Goal: Information Seeking & Learning: Learn about a topic

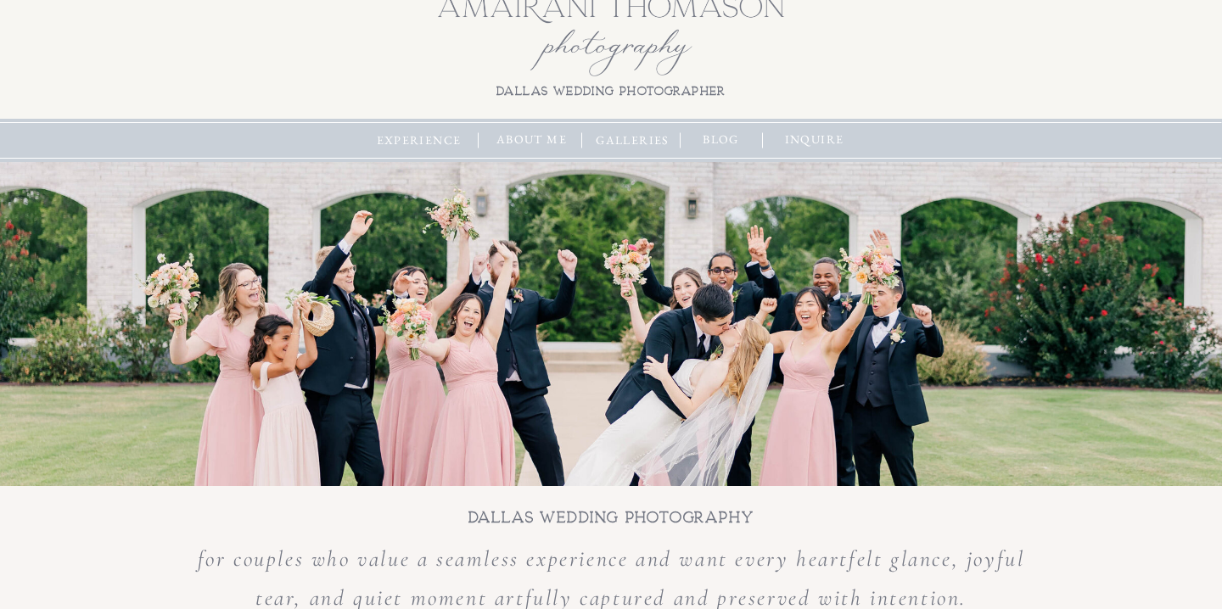
scroll to position [36, 0]
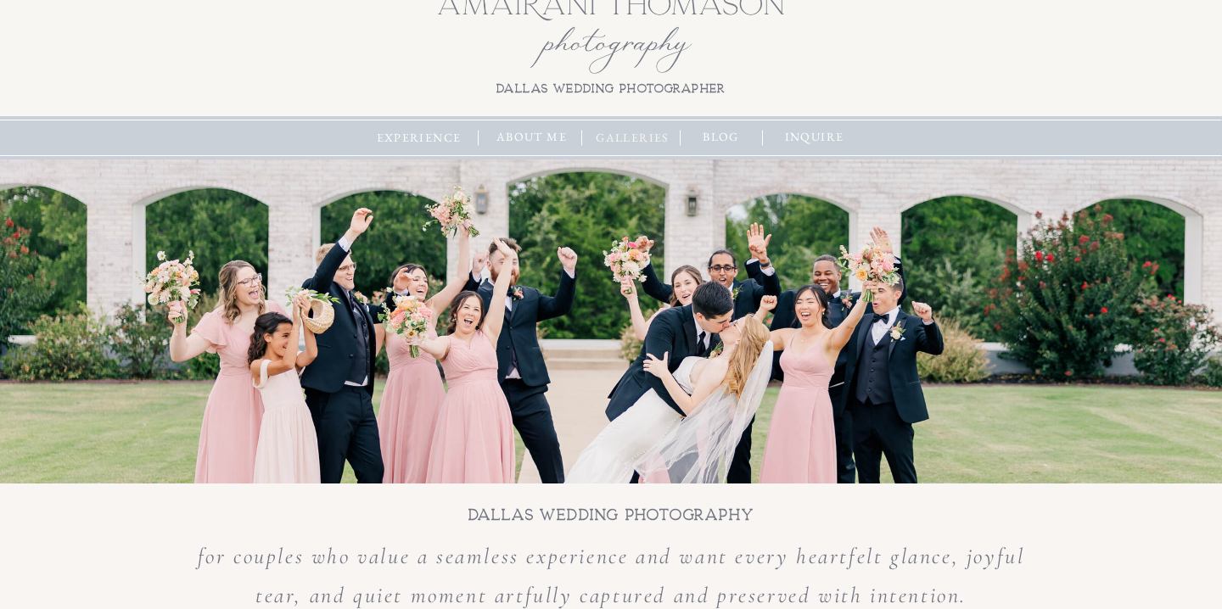
click at [629, 135] on nav "galleries" at bounding box center [632, 138] width 82 height 19
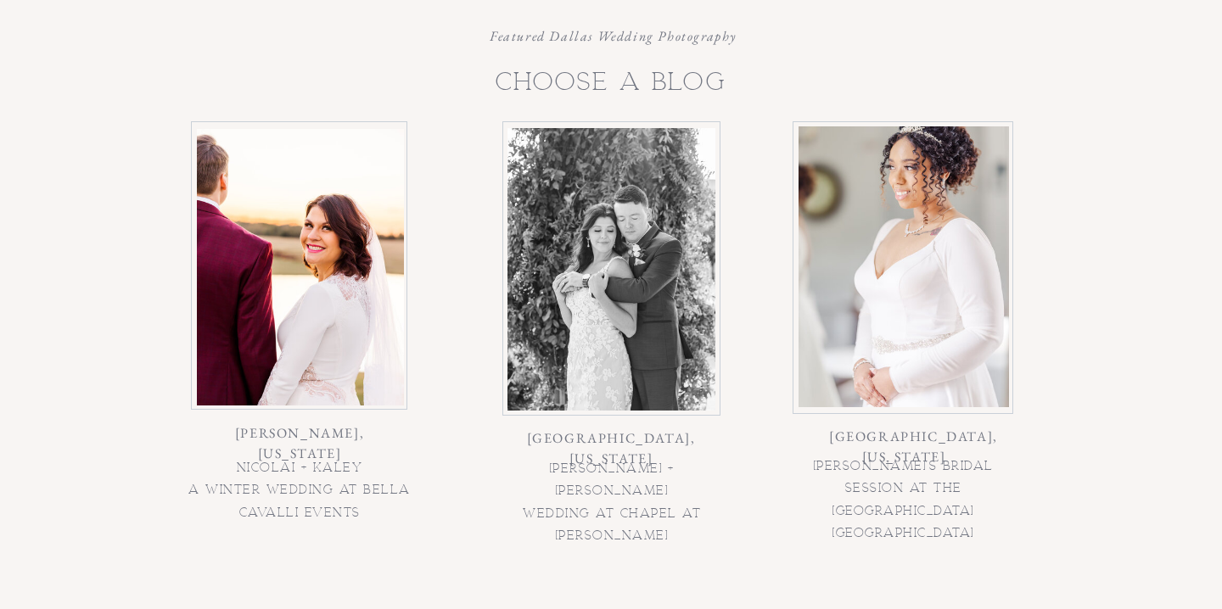
scroll to position [878, 0]
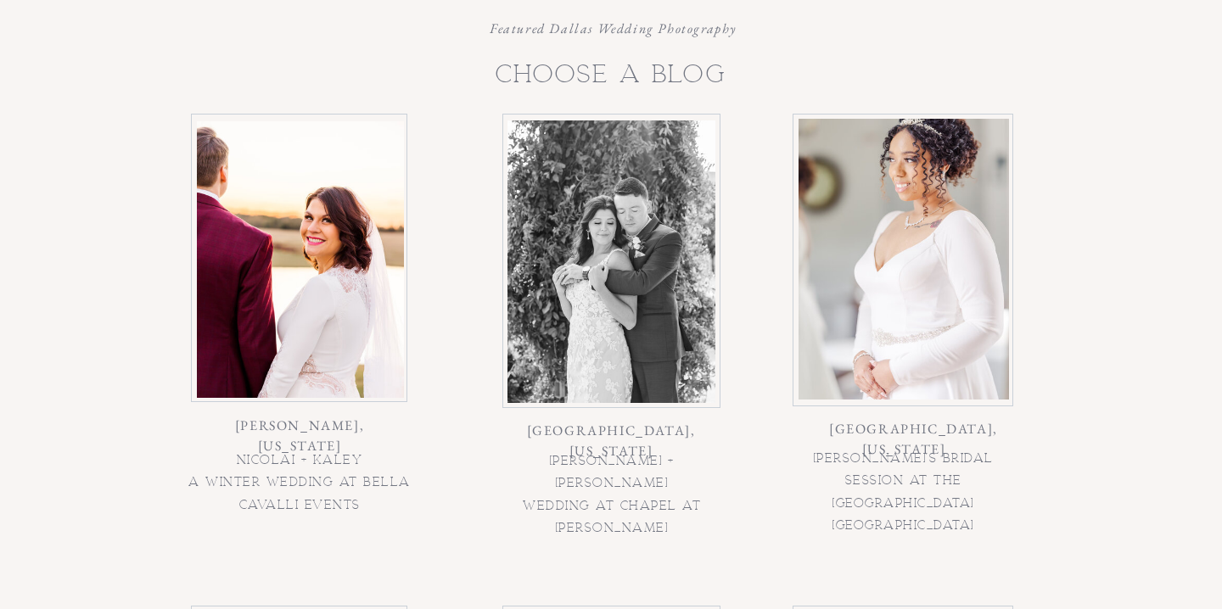
click at [603, 293] on div at bounding box center [611, 262] width 208 height 283
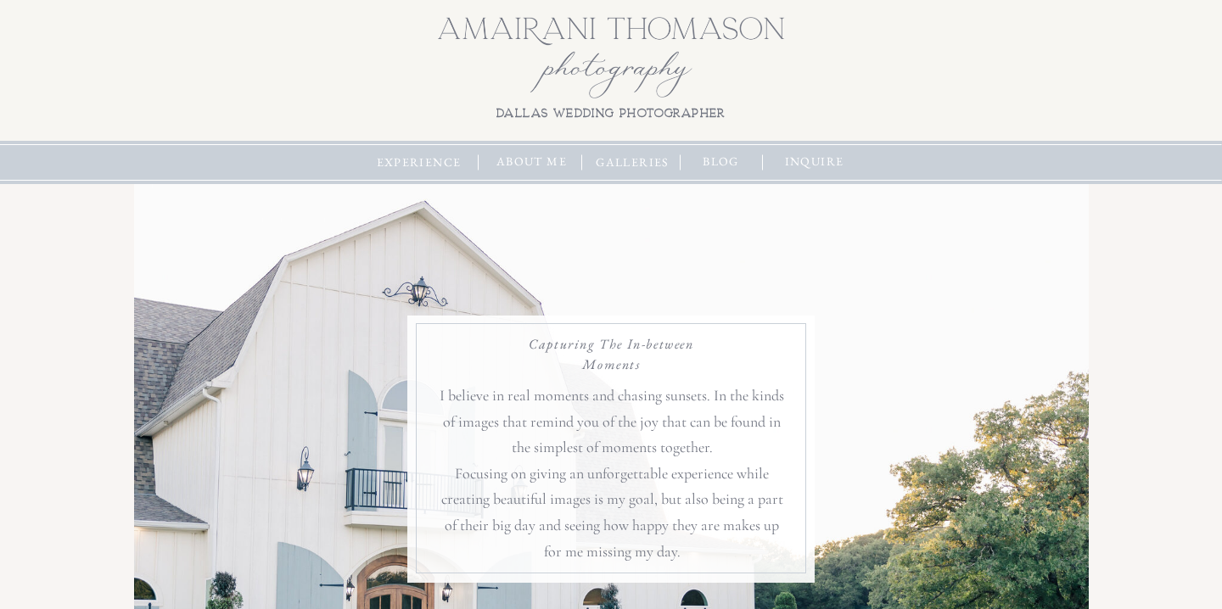
scroll to position [0, 0]
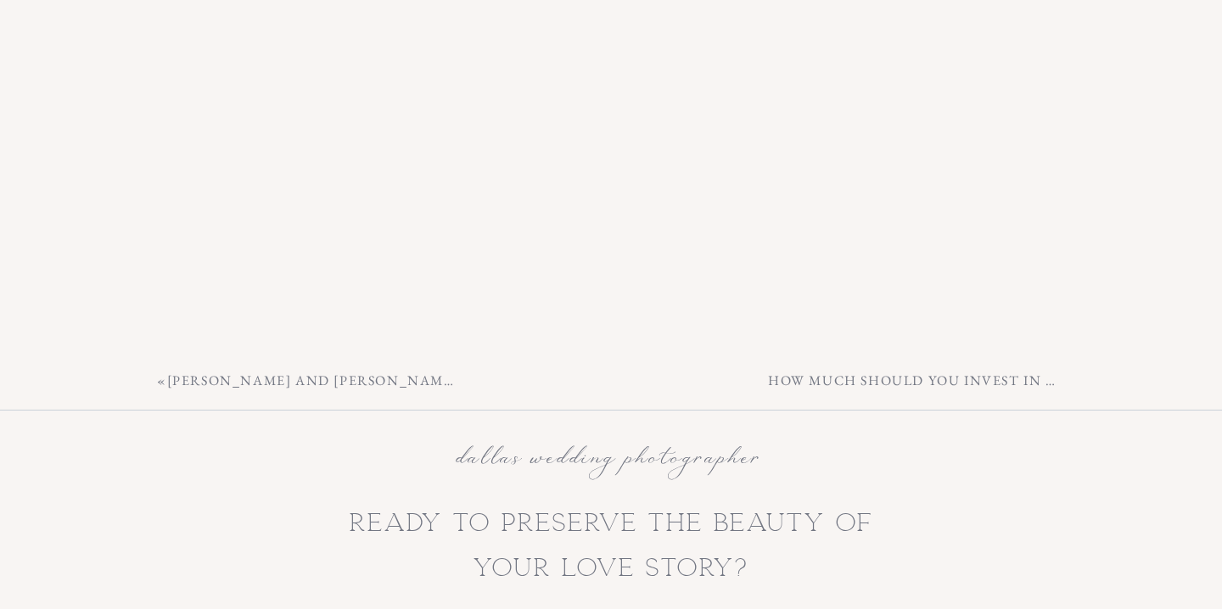
scroll to position [16023, 0]
